Goal: Register for event/course

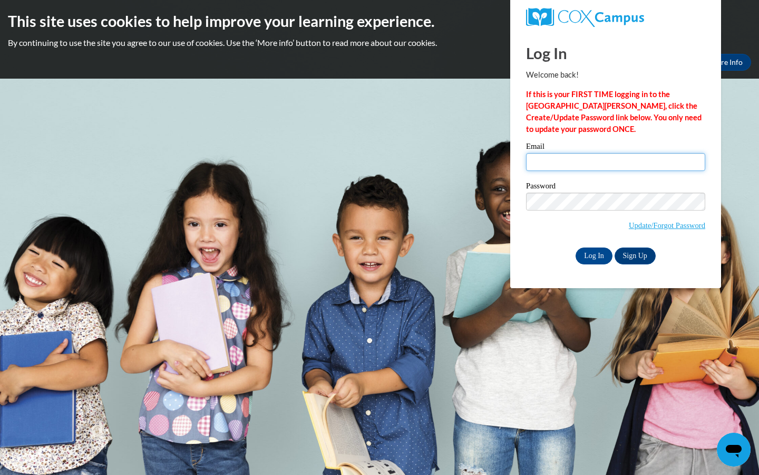
click at [569, 159] on input "Email" at bounding box center [615, 162] width 179 height 18
type input "destinye1203@gmail.com"
click at [599, 252] on input "Log In" at bounding box center [594, 255] width 37 height 17
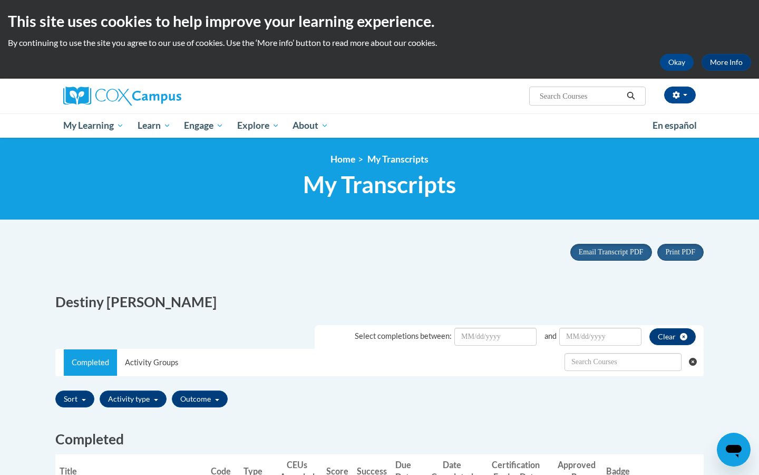
click at [556, 277] on div "Print PDF Portrait Landscape Email Transcript PDF" at bounding box center [379, 259] width 665 height 46
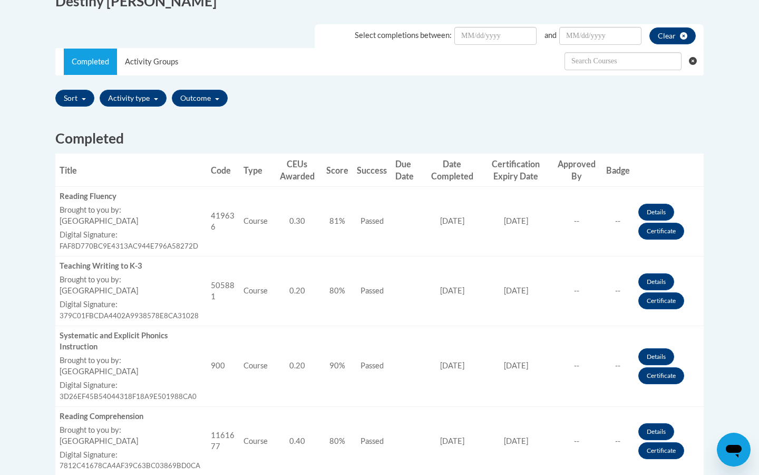
scroll to position [316, 0]
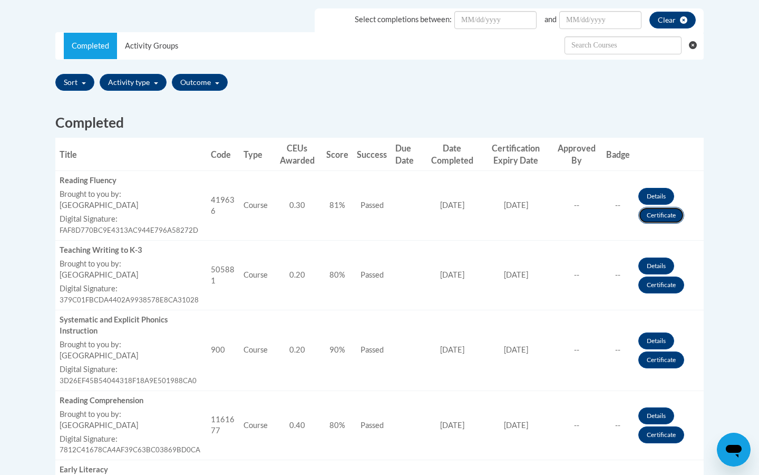
click at [649, 214] on link "Certificate" at bounding box center [662, 215] width 46 height 17
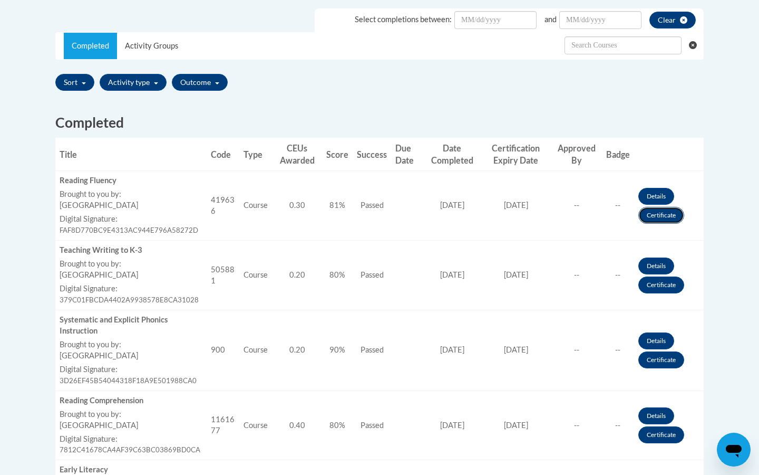
click at [649, 214] on link "Certificate" at bounding box center [662, 215] width 46 height 17
click at [647, 212] on link "Certificate" at bounding box center [662, 215] width 46 height 17
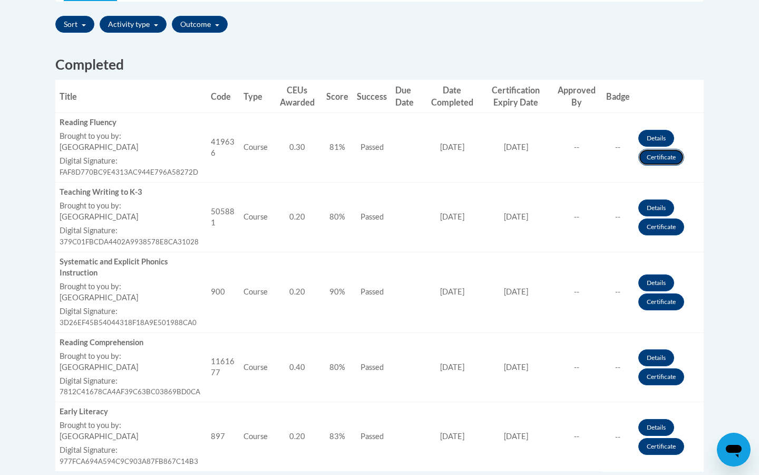
scroll to position [359, 0]
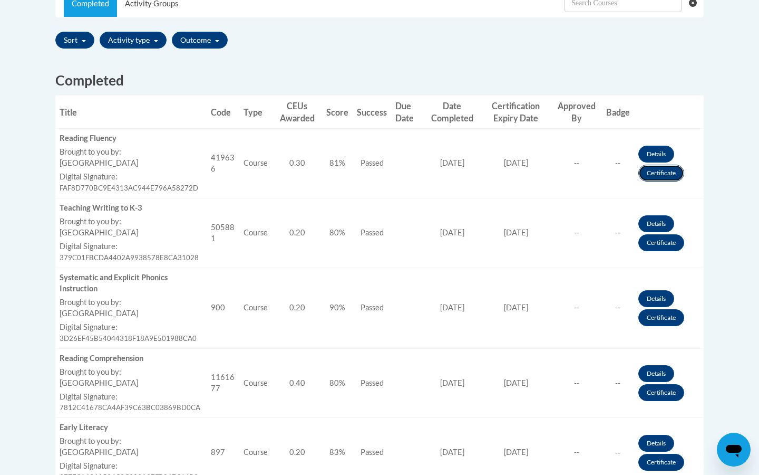
click at [658, 169] on link "Certificate" at bounding box center [662, 173] width 46 height 17
click at [659, 176] on link "Certificate" at bounding box center [662, 173] width 46 height 17
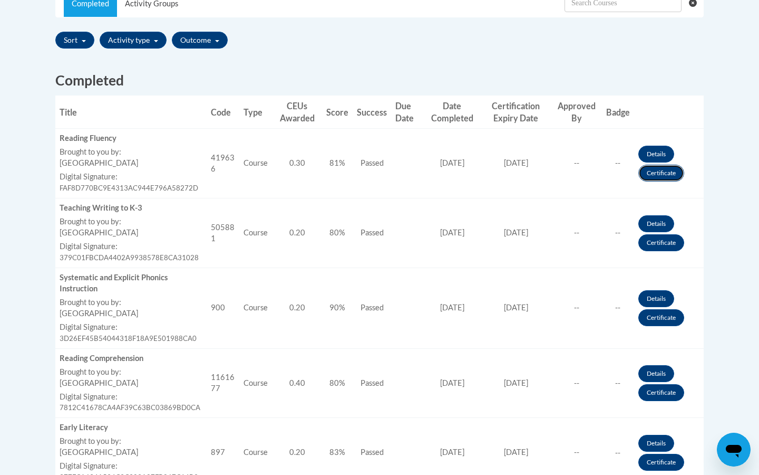
click at [659, 176] on link "Certificate" at bounding box center [662, 173] width 46 height 17
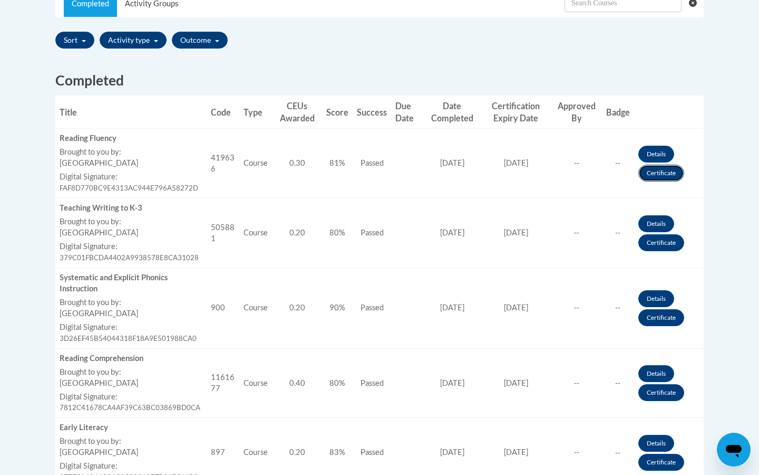
click at [659, 176] on link "Certificate" at bounding box center [662, 173] width 46 height 17
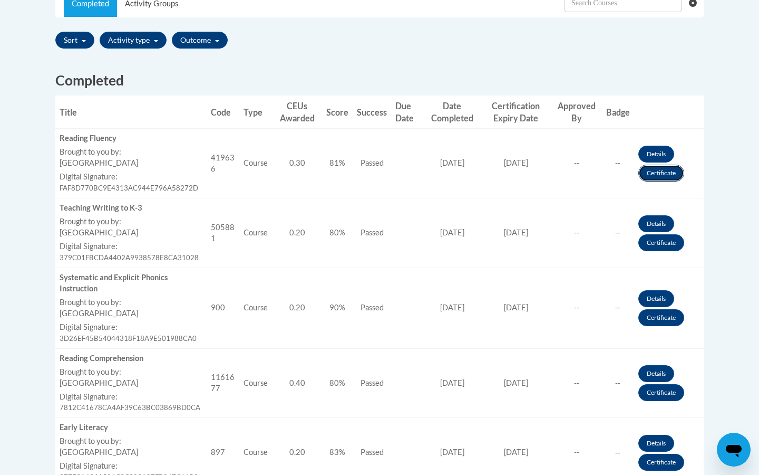
click at [659, 176] on link "Certificate" at bounding box center [662, 173] width 46 height 17
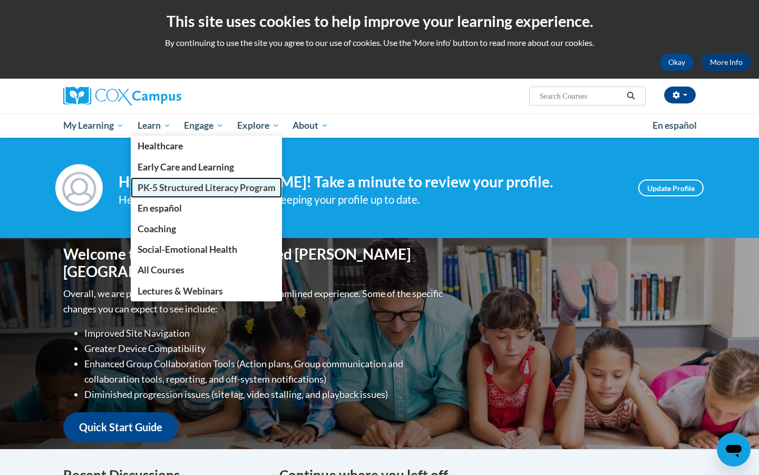
click at [167, 185] on span "PK-5 Structured Literacy Program" at bounding box center [207, 187] width 138 height 11
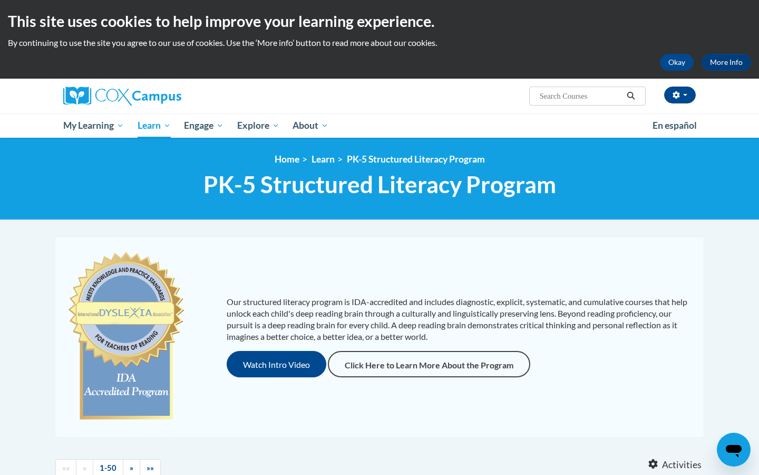
click at [703, 359] on div "Our structured literacy program is IDA-accredited and includes diagnostic, expl…" at bounding box center [379, 336] width 649 height 200
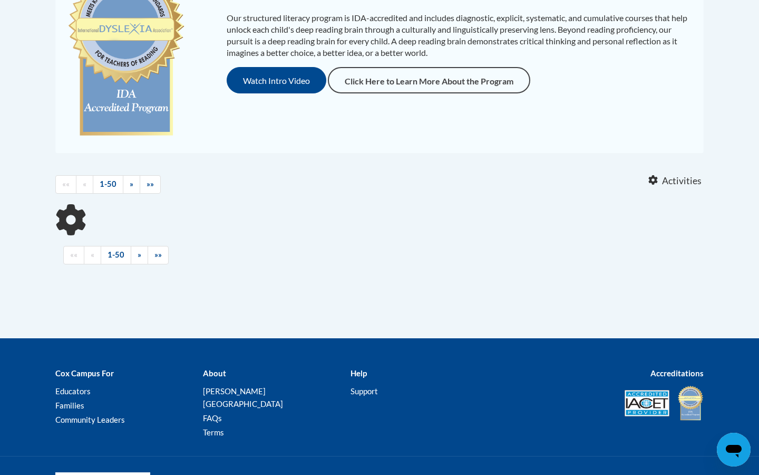
scroll to position [295, 0]
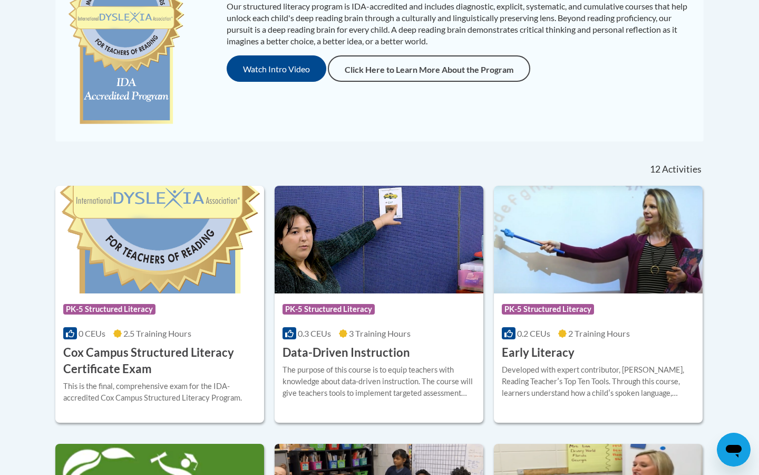
click at [462, 239] on img at bounding box center [379, 240] width 209 height 108
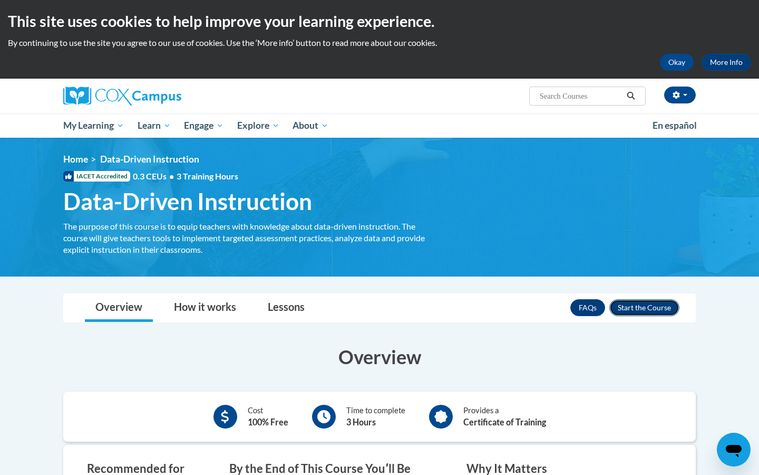
click at [657, 310] on button "Enroll" at bounding box center [645, 307] width 70 height 17
click at [547, 353] on h3 "Overview" at bounding box center [379, 356] width 633 height 26
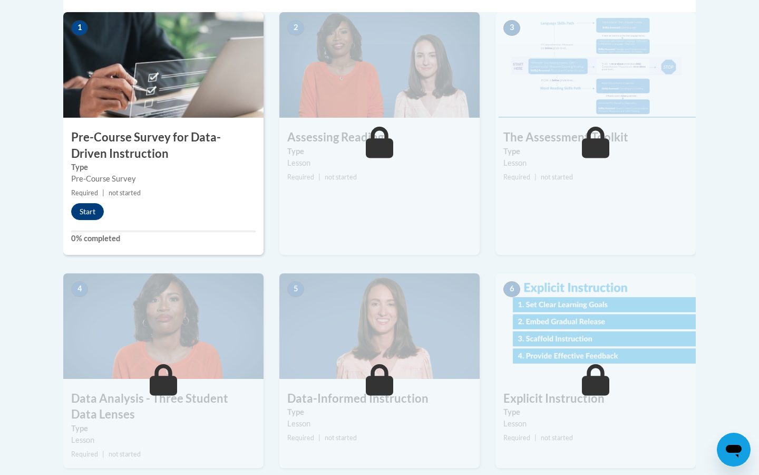
scroll to position [359, 0]
click at [87, 208] on button "Start" at bounding box center [87, 211] width 33 height 17
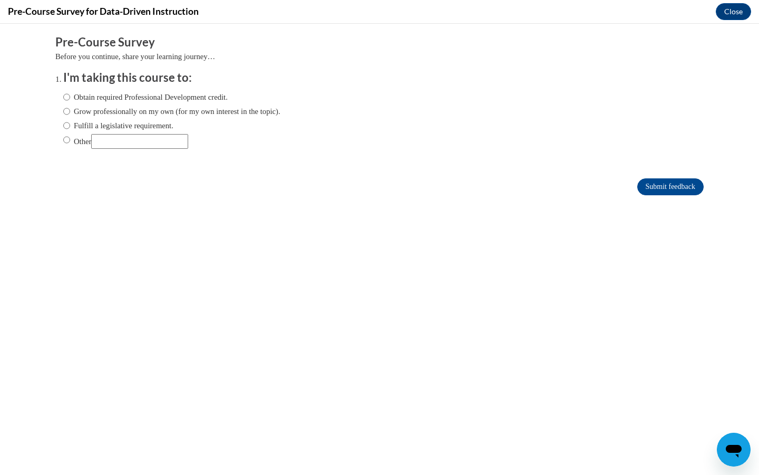
scroll to position [0, 0]
click at [65, 139] on input "Other" at bounding box center [66, 140] width 7 height 12
radio input "true"
click at [674, 184] on input "Submit feedback" at bounding box center [671, 186] width 66 height 17
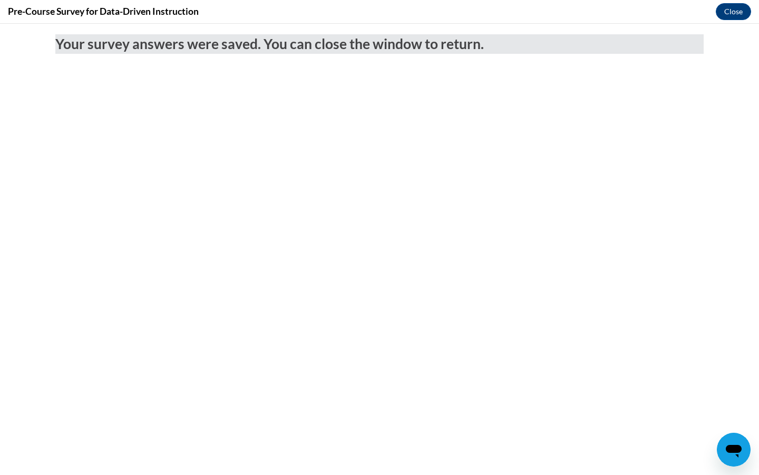
click at [672, 156] on body "Your survey answers were saved. You can close the window to return." at bounding box center [379, 249] width 759 height 451
click at [672, 157] on body "Your survey answers were saved. You can close the window to return." at bounding box center [379, 249] width 759 height 451
click at [272, 156] on body "Your survey answers were saved. You can close the window to return." at bounding box center [379, 249] width 759 height 451
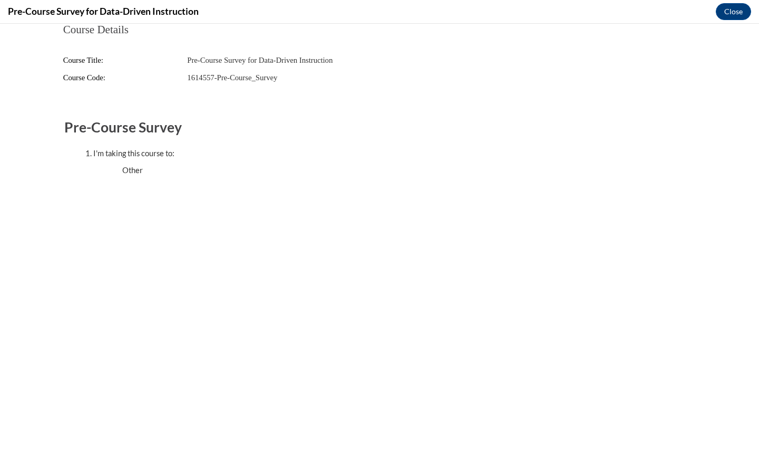
click at [508, 138] on div "Pre-Course Survey I'm taking this course to: Other" at bounding box center [379, 147] width 631 height 59
click at [659, 130] on h2 "Pre-Course Survey" at bounding box center [379, 128] width 631 height 20
click at [135, 174] on ul "Other" at bounding box center [390, 171] width 578 height 12
click at [599, 156] on div "I'm taking this course to:" at bounding box center [390, 154] width 594 height 12
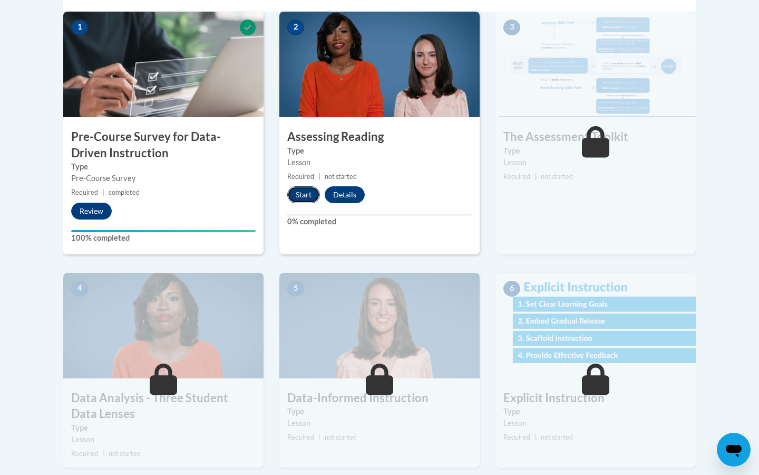
click at [299, 191] on button "Start" at bounding box center [303, 194] width 33 height 17
